Goal: Information Seeking & Learning: Understand process/instructions

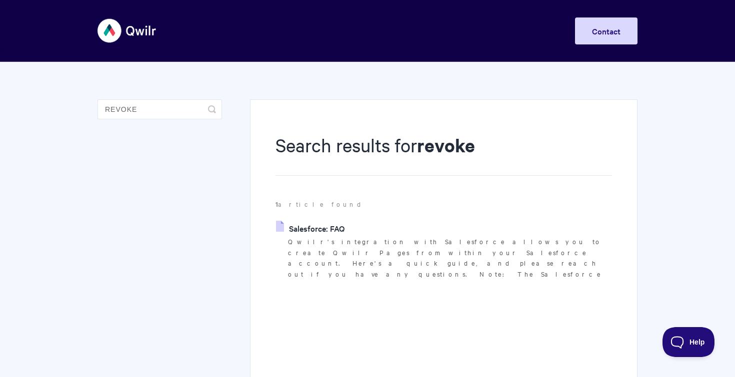
click at [324, 227] on link "Salesforce: FAQ" at bounding box center [310, 228] width 68 height 15
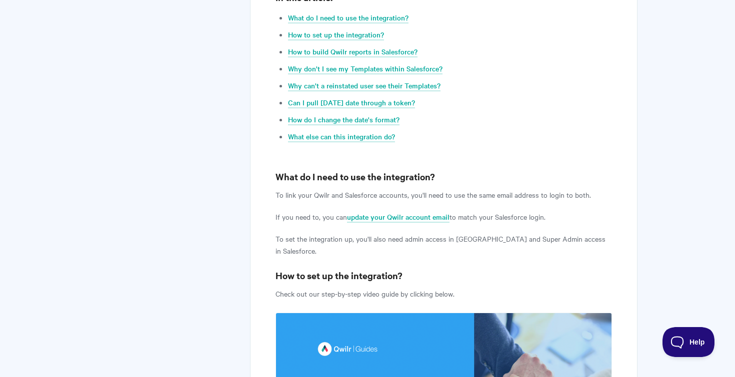
scroll to position [543, 0]
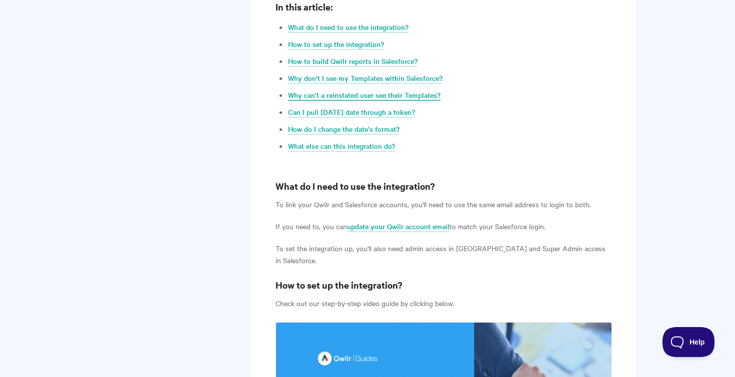
click at [426, 90] on link "Why can't a reinstated user see their Templates?" at bounding box center [364, 95] width 152 height 11
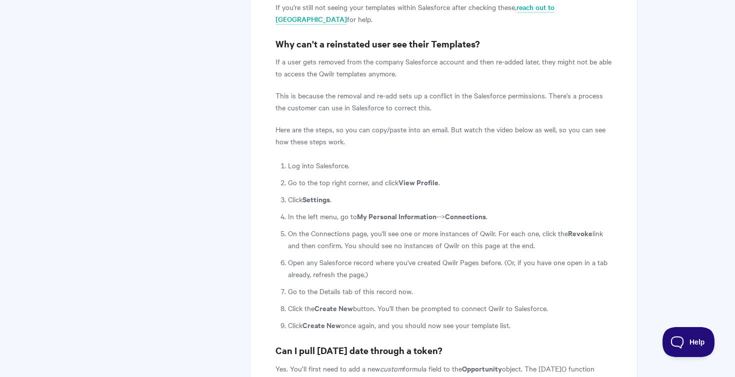
click at [565, 302] on li "Click the Create New button. You'll then be prompted to connect Qwilr to Salesf…" at bounding box center [450, 308] width 324 height 12
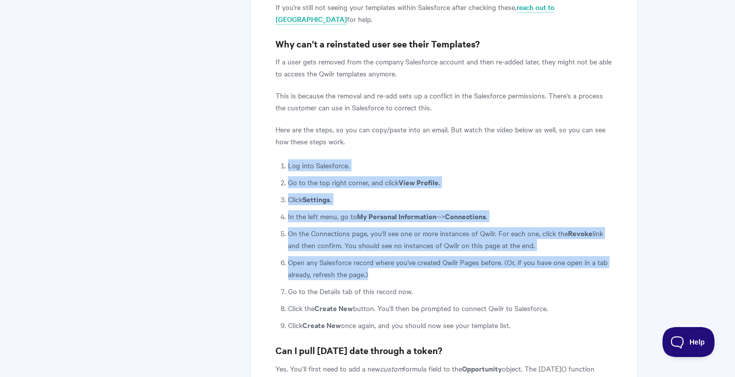
drag, startPoint x: 370, startPoint y: 240, endPoint x: 276, endPoint y: 129, distance: 145.4
copy ol "Log into Salesforce. Go to the top right corner, and click View Profile . Click…"
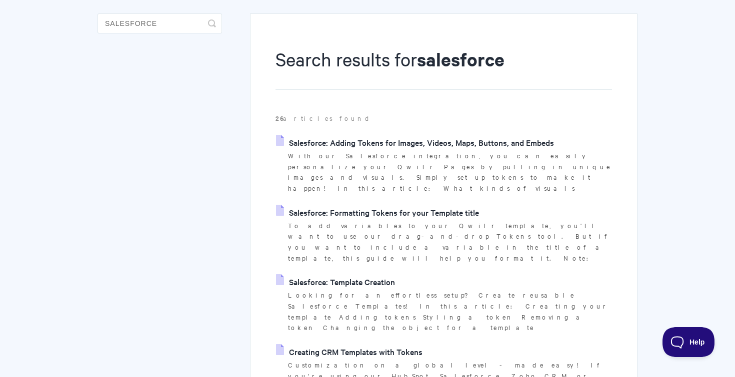
scroll to position [88, 0]
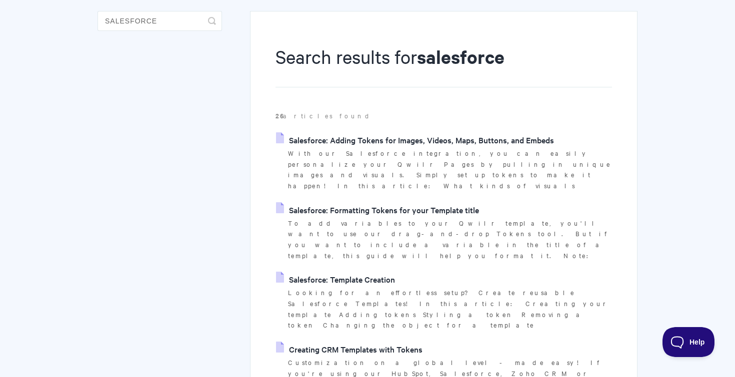
click at [344, 272] on link "Salesforce: Template Creation" at bounding box center [335, 279] width 119 height 15
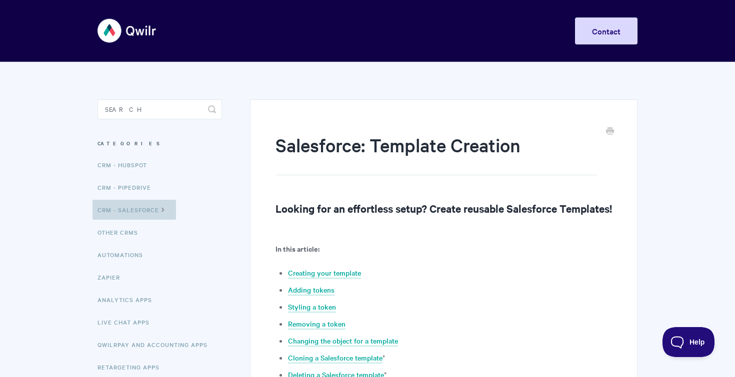
click at [149, 209] on link "CRM - Salesforce" at bounding box center [133, 210] width 83 height 20
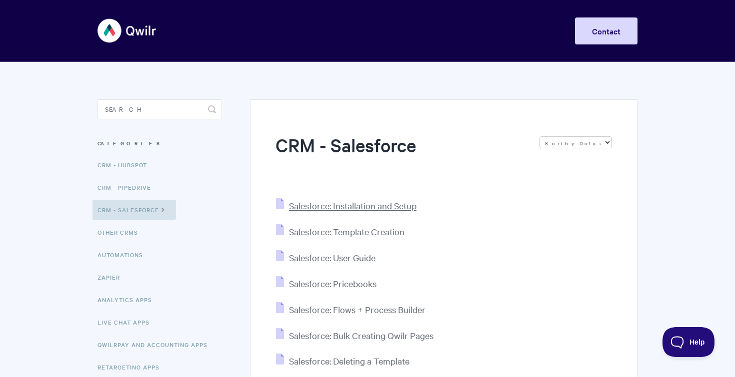
click at [347, 211] on span "Salesforce: Installation and Setup" at bounding box center [352, 205] width 127 height 11
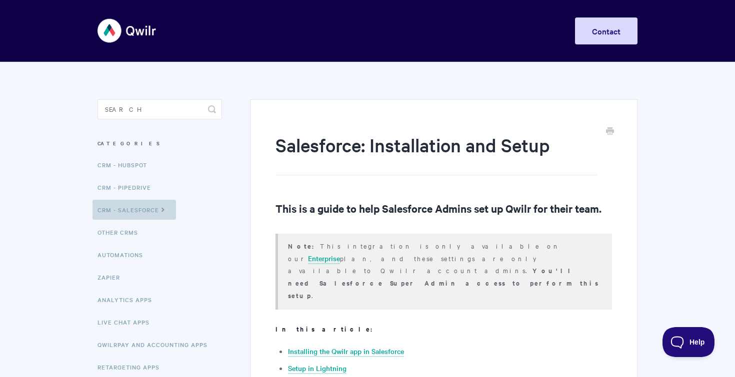
click at [118, 212] on link "CRM - Salesforce" at bounding box center [133, 210] width 83 height 20
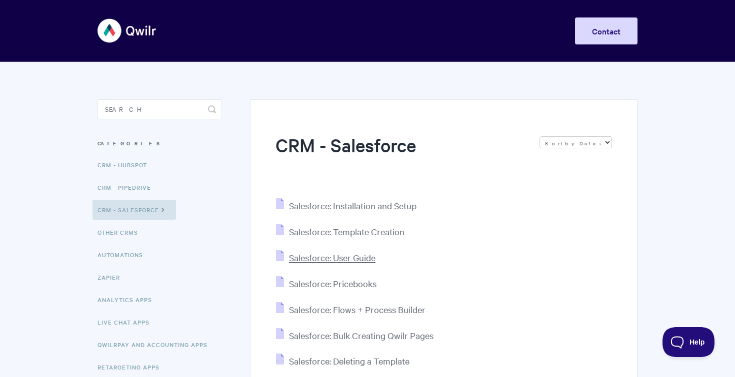
click at [370, 255] on span "Salesforce: User Guide" at bounding box center [332, 257] width 86 height 11
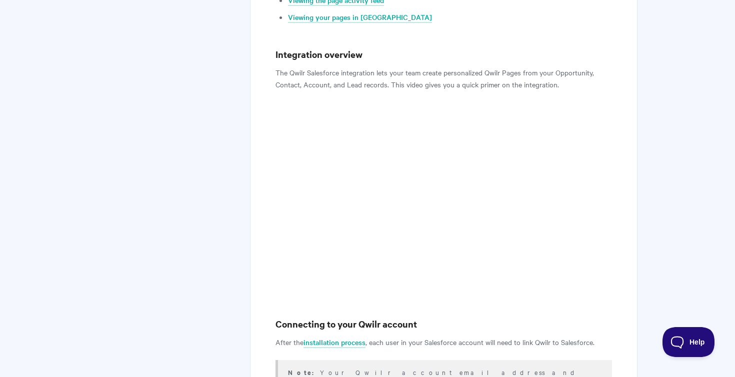
scroll to position [430, 0]
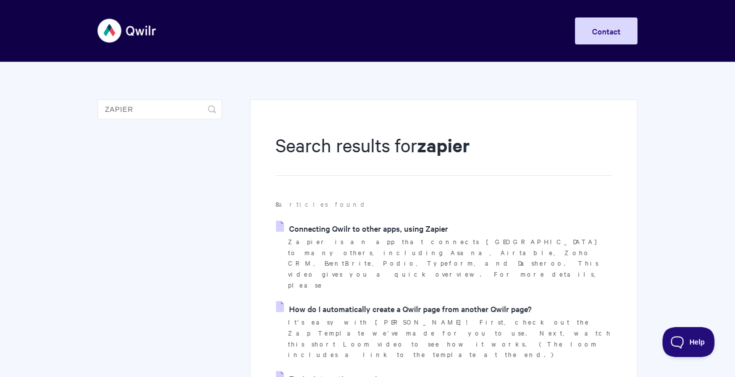
click at [350, 226] on link "Connecting Qwilr to other apps, using Zapier" at bounding box center [362, 228] width 172 height 15
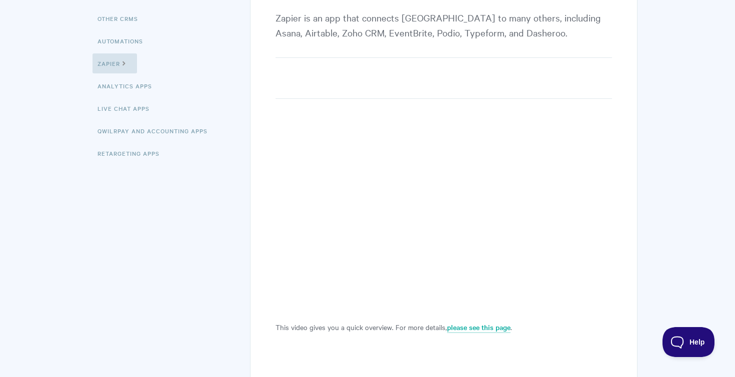
scroll to position [217, 0]
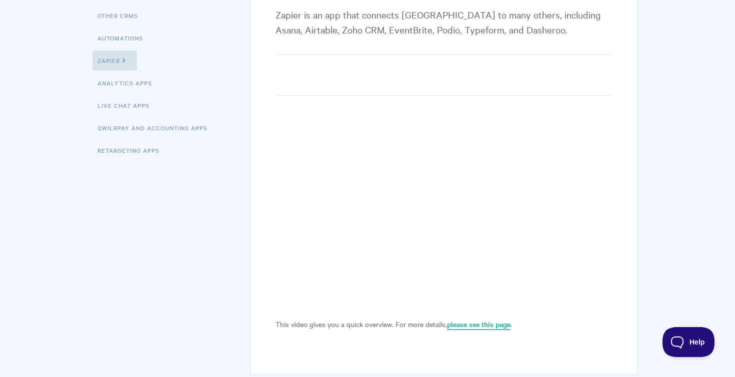
click at [456, 327] on link "please see this page" at bounding box center [478, 324] width 63 height 11
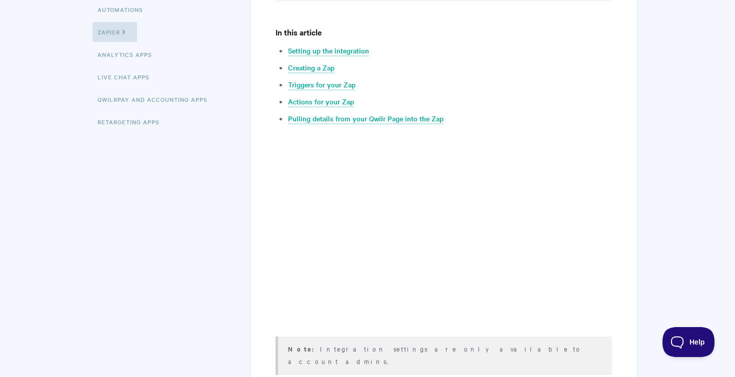
scroll to position [324, 0]
